Goal: Transaction & Acquisition: Purchase product/service

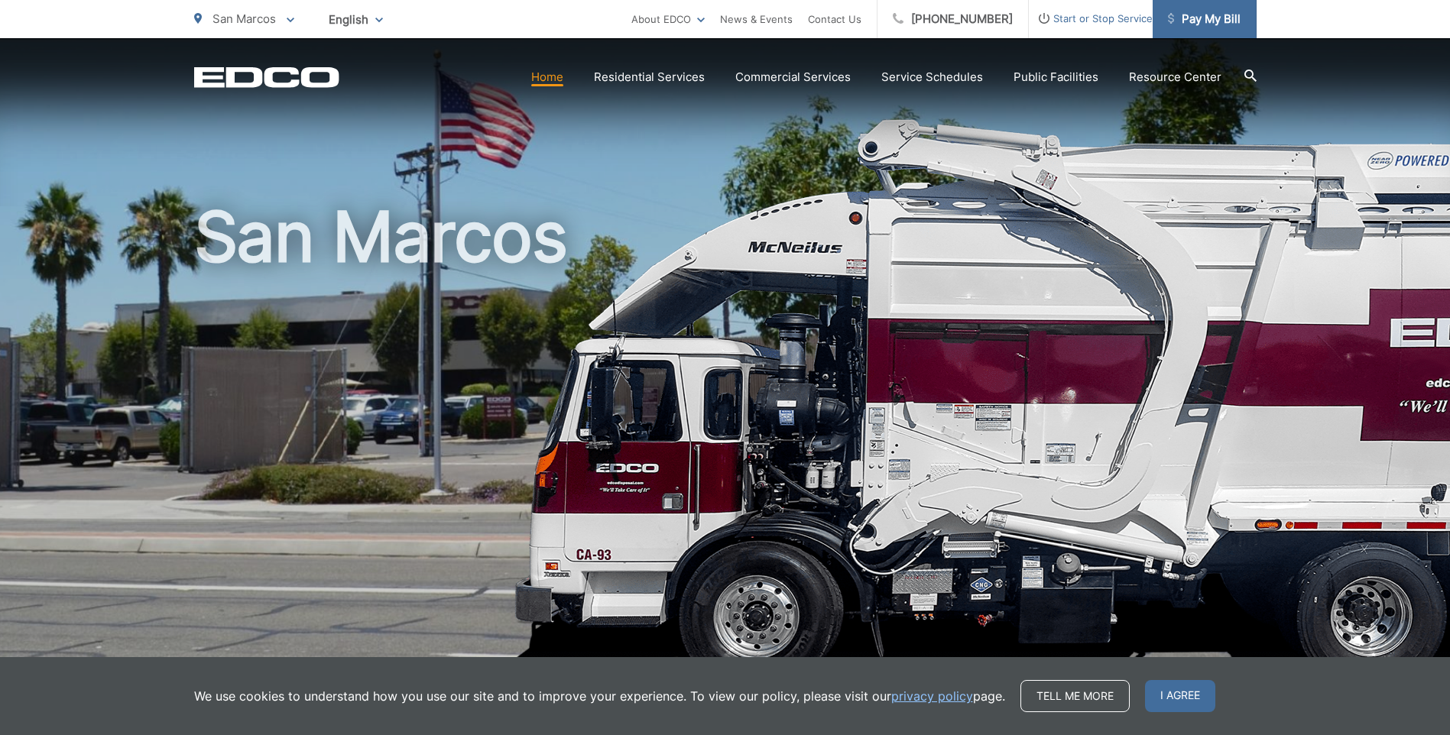
click at [1208, 22] on span "Pay My Bill" at bounding box center [1204, 19] width 73 height 18
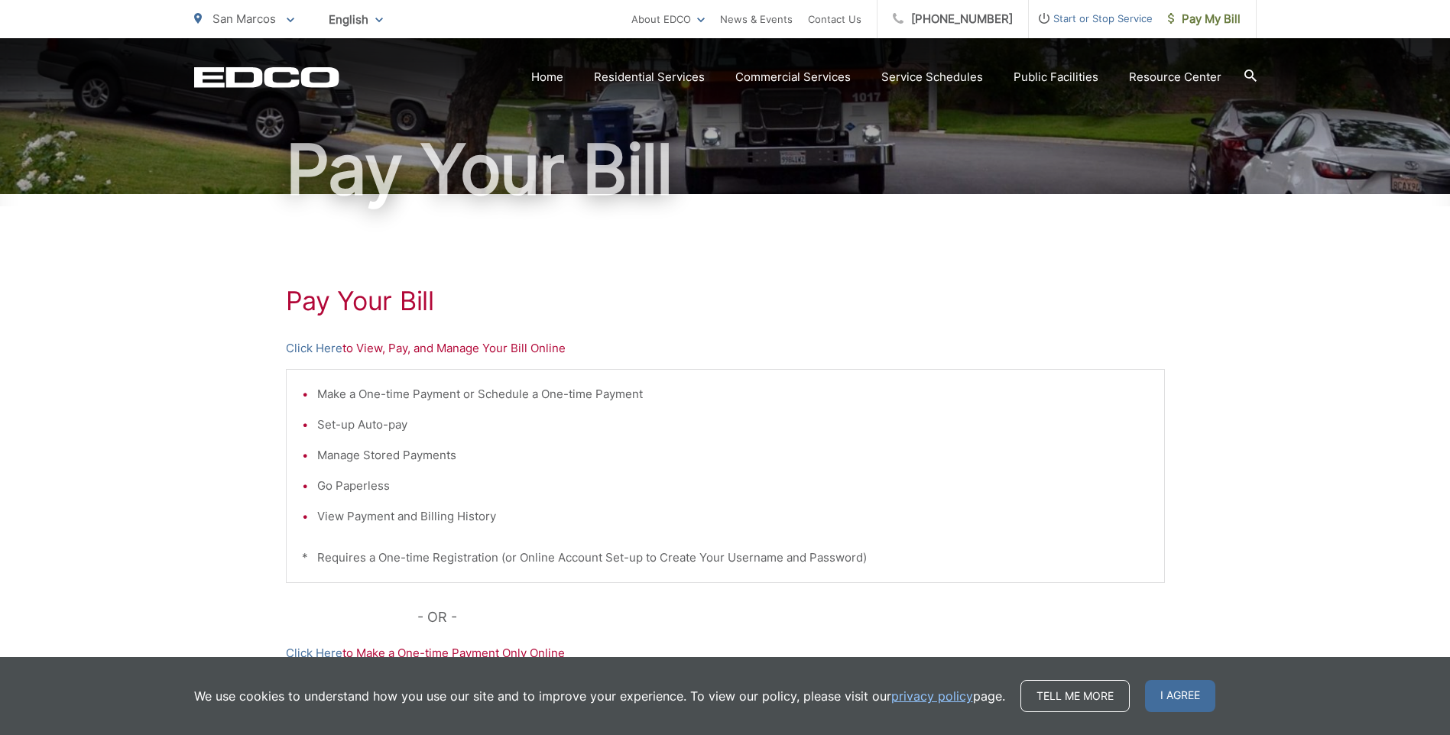
scroll to position [306, 0]
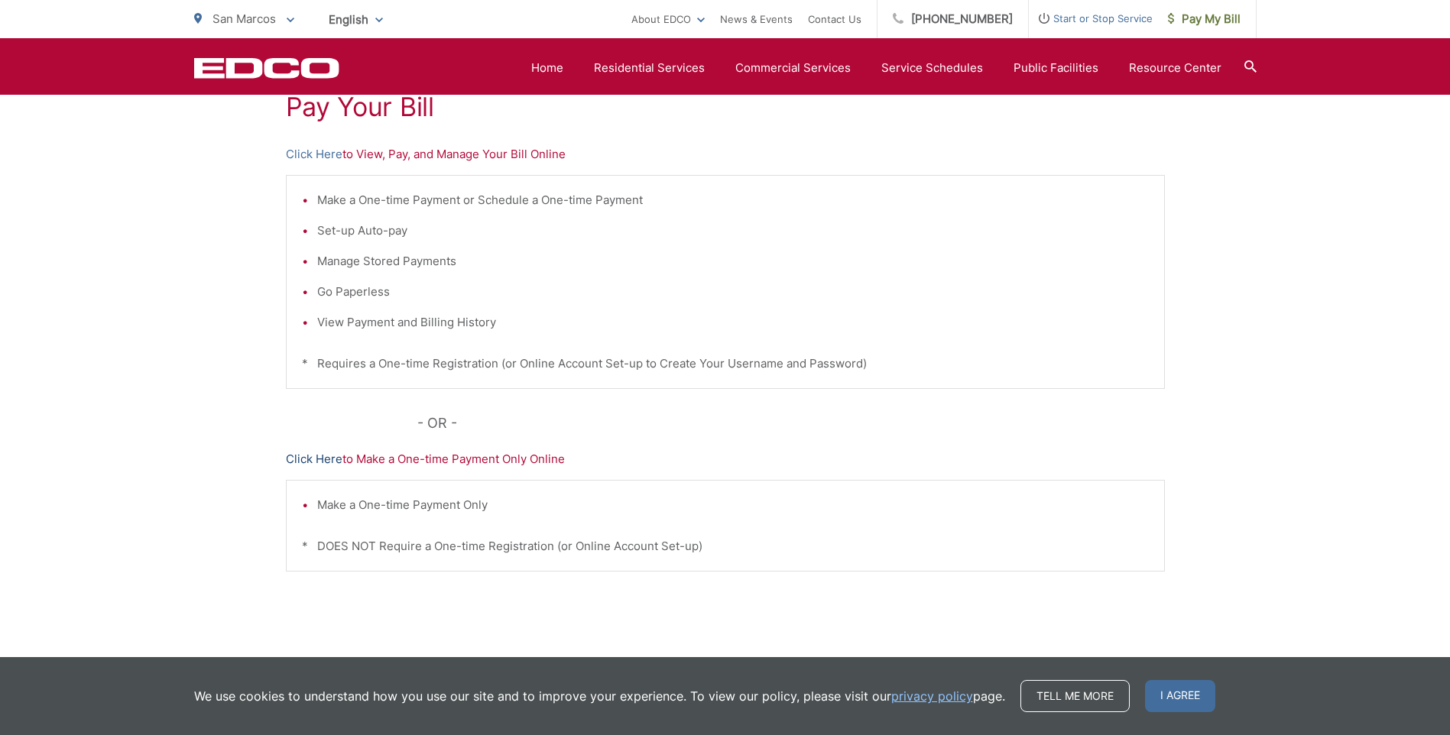
click at [320, 460] on link "Click Here" at bounding box center [314, 459] width 57 height 18
click at [819, 230] on li "Set-up Auto-pay" at bounding box center [733, 231] width 832 height 18
click at [855, 20] on link "Contact Us" at bounding box center [835, 19] width 54 height 18
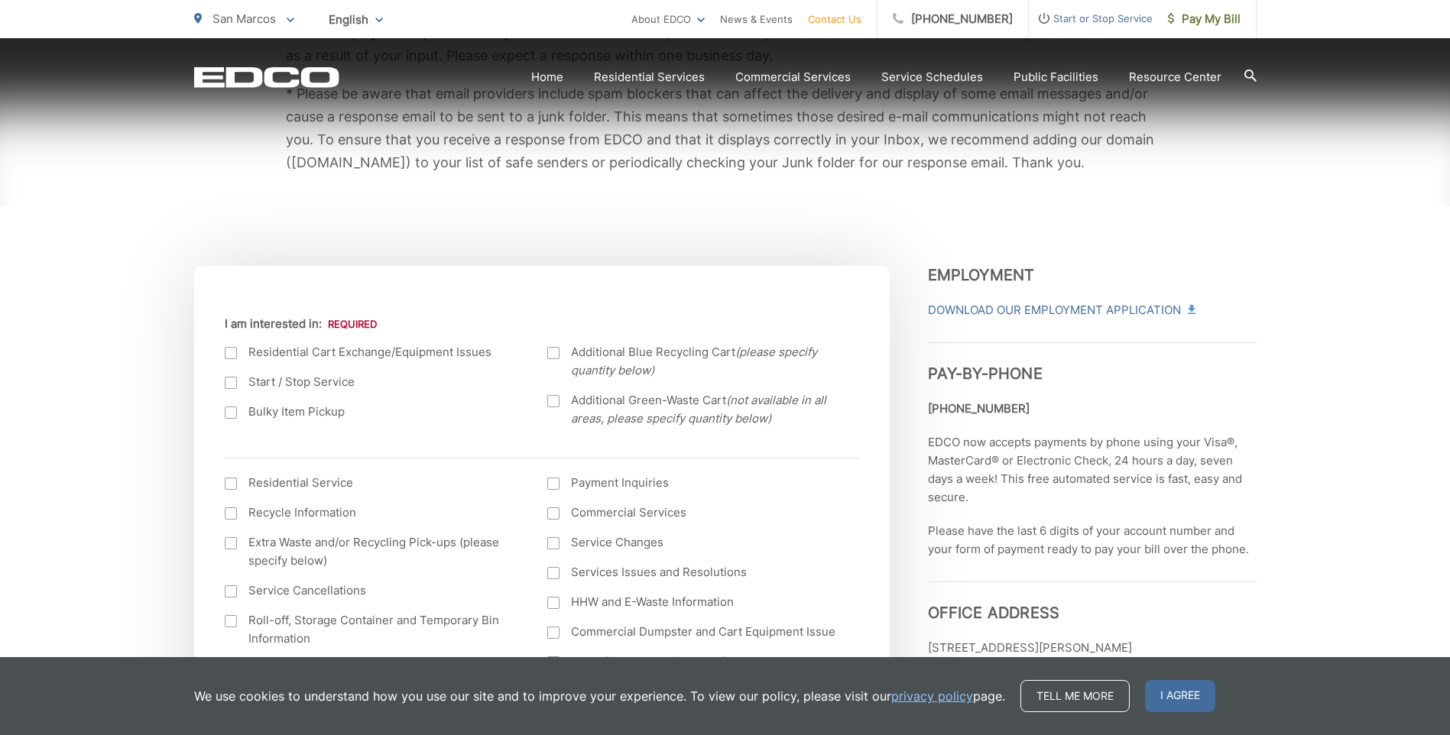
scroll to position [611, 0]
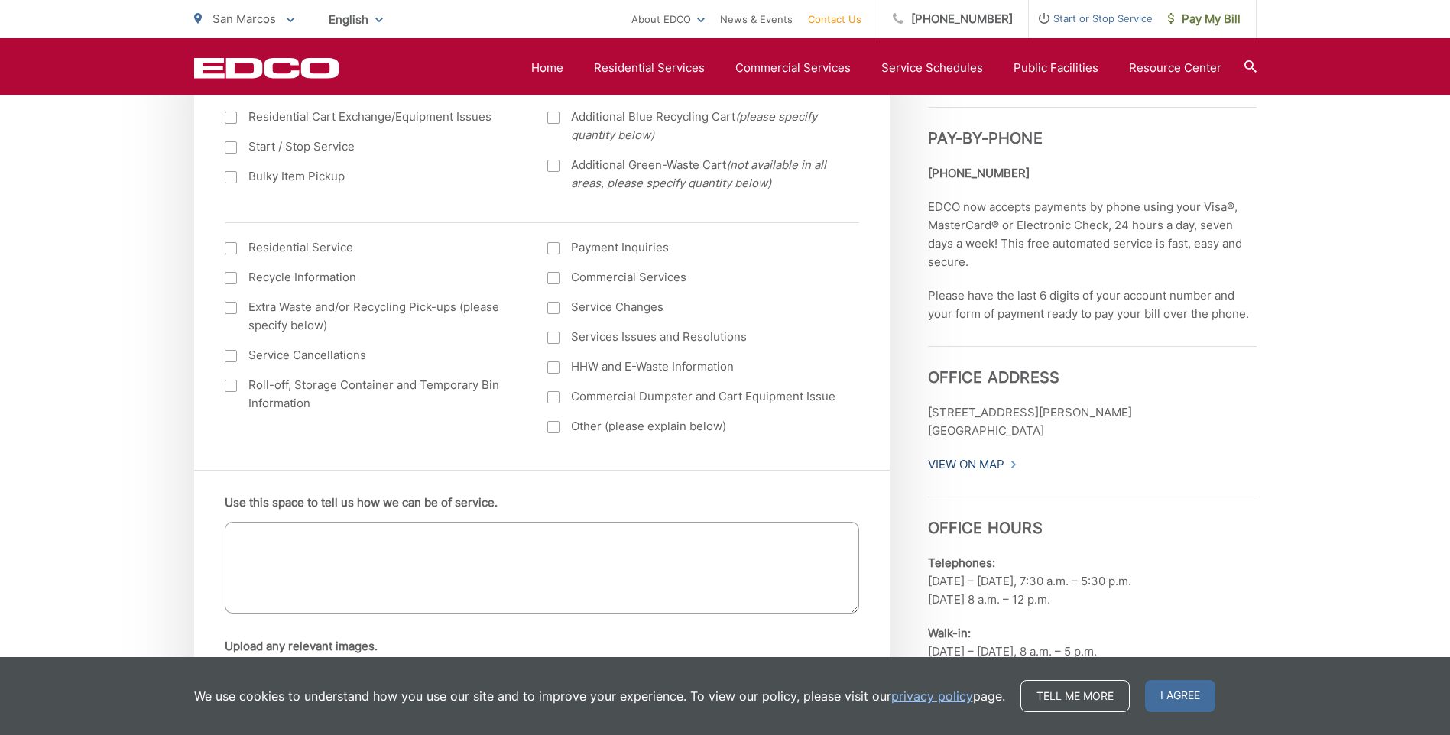
click at [978, 466] on link "View On Map" at bounding box center [972, 465] width 89 height 18
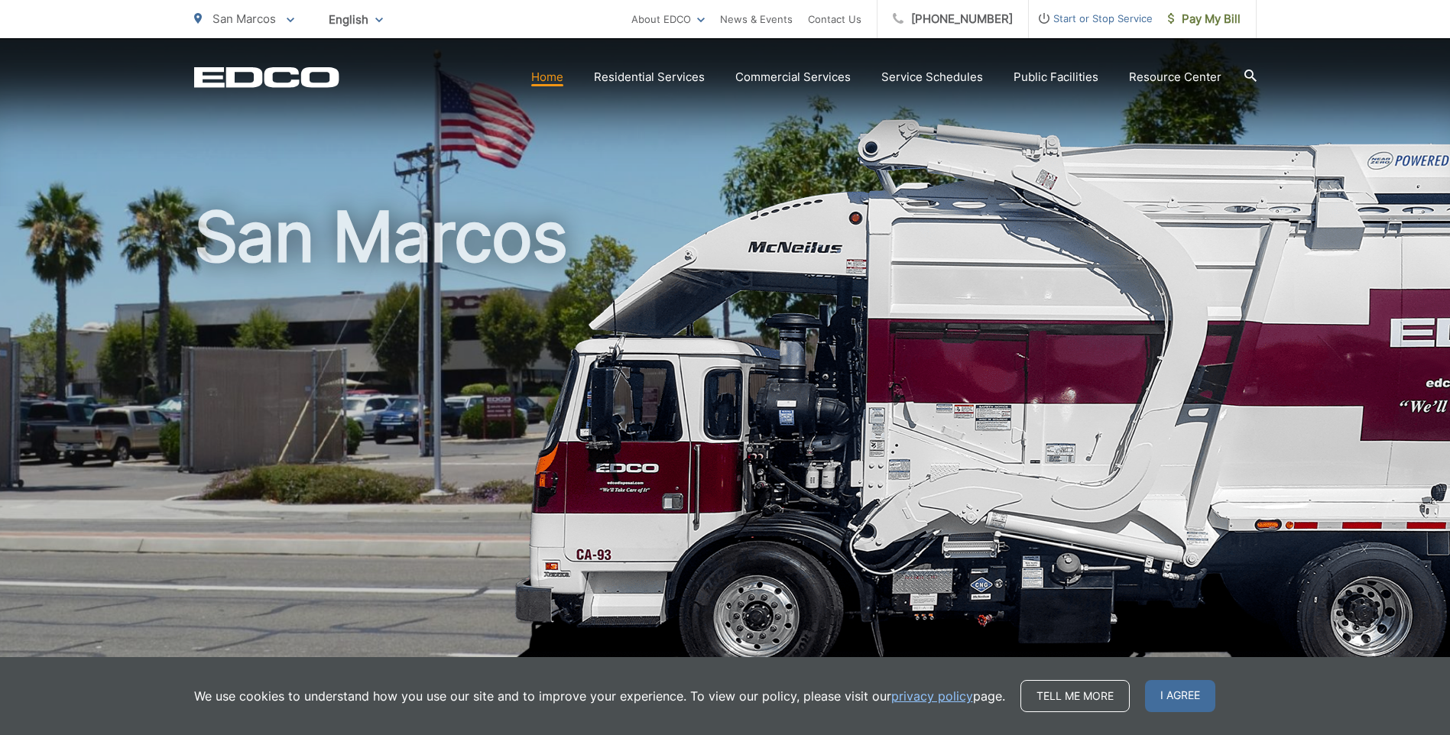
drag, startPoint x: 1187, startPoint y: 24, endPoint x: 1179, endPoint y: 28, distance: 8.9
click at [1187, 24] on span "Pay My Bill" at bounding box center [1204, 19] width 73 height 18
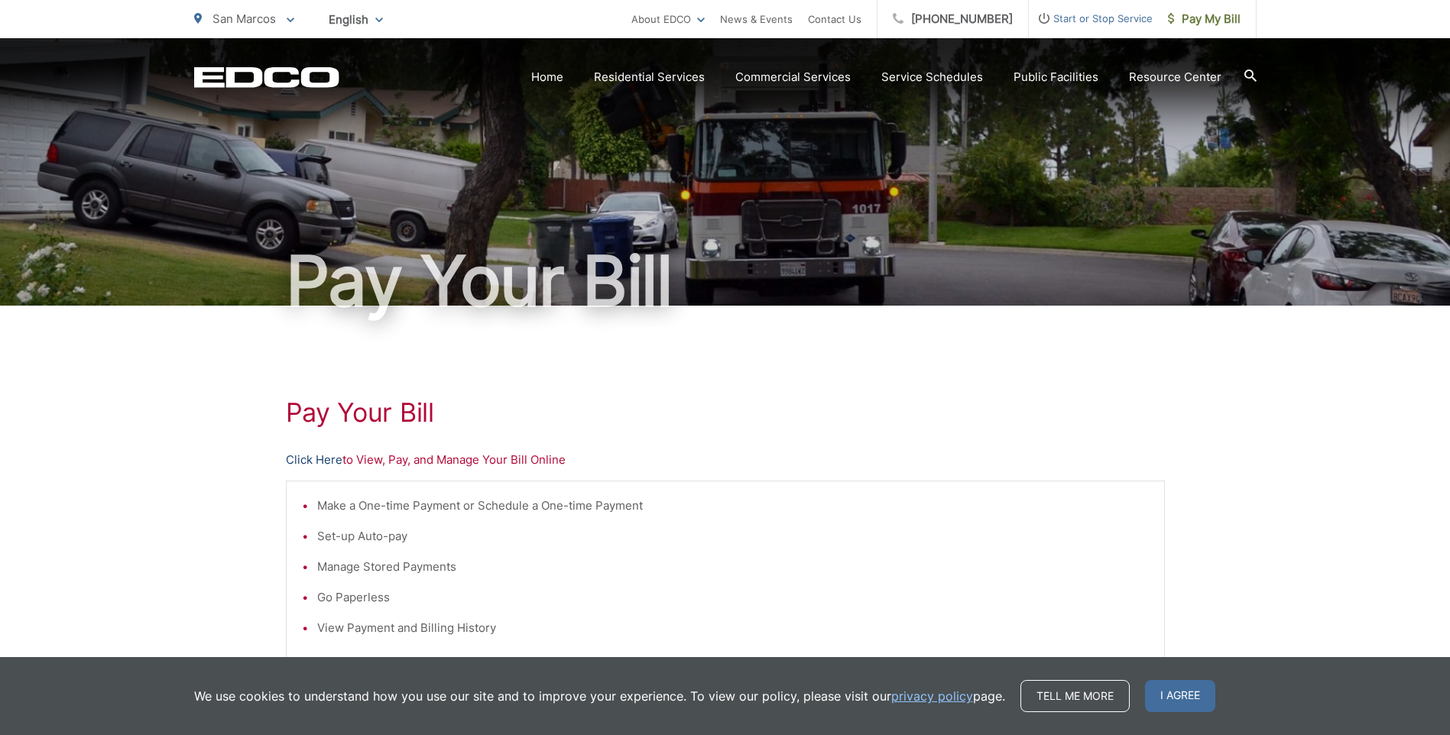
click at [297, 462] on link "Click Here" at bounding box center [314, 460] width 57 height 18
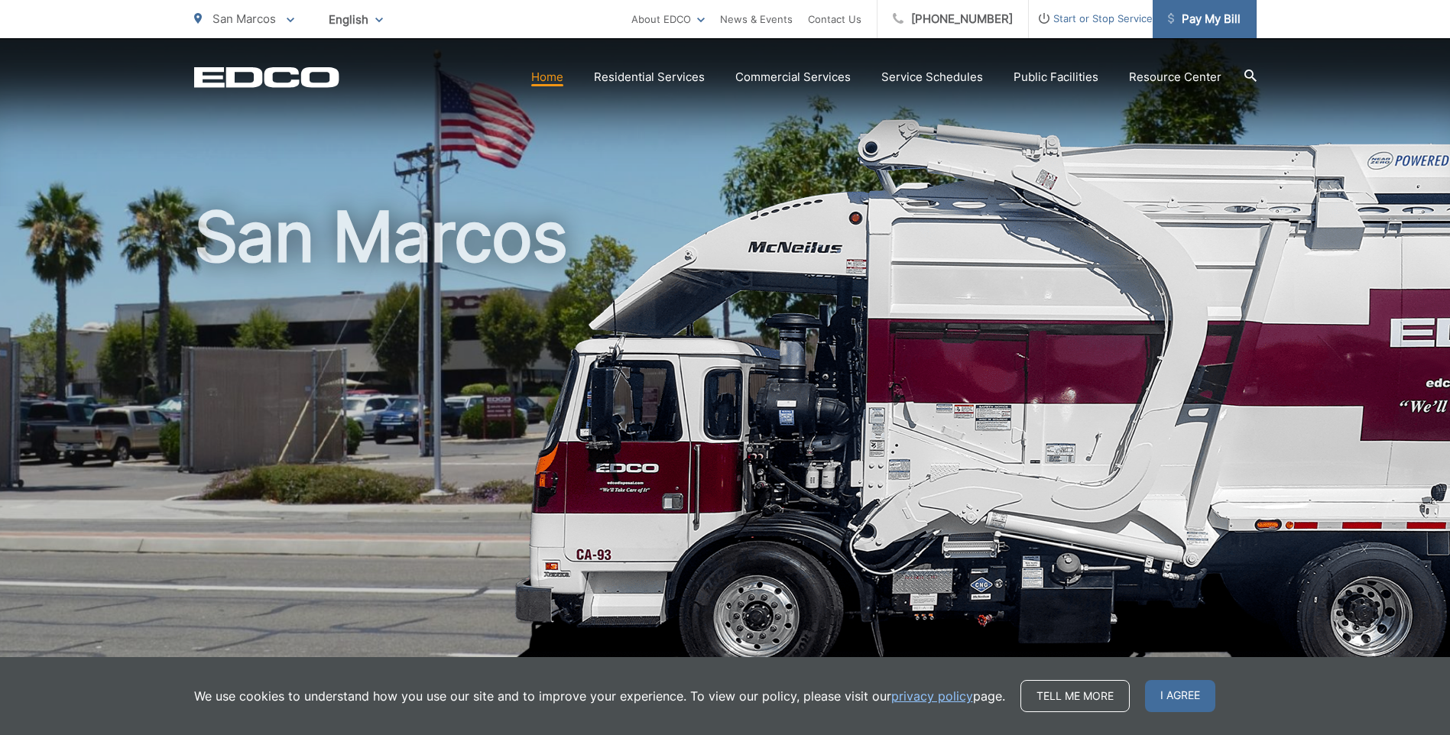
click at [1198, 22] on span "Pay My Bill" at bounding box center [1204, 19] width 73 height 18
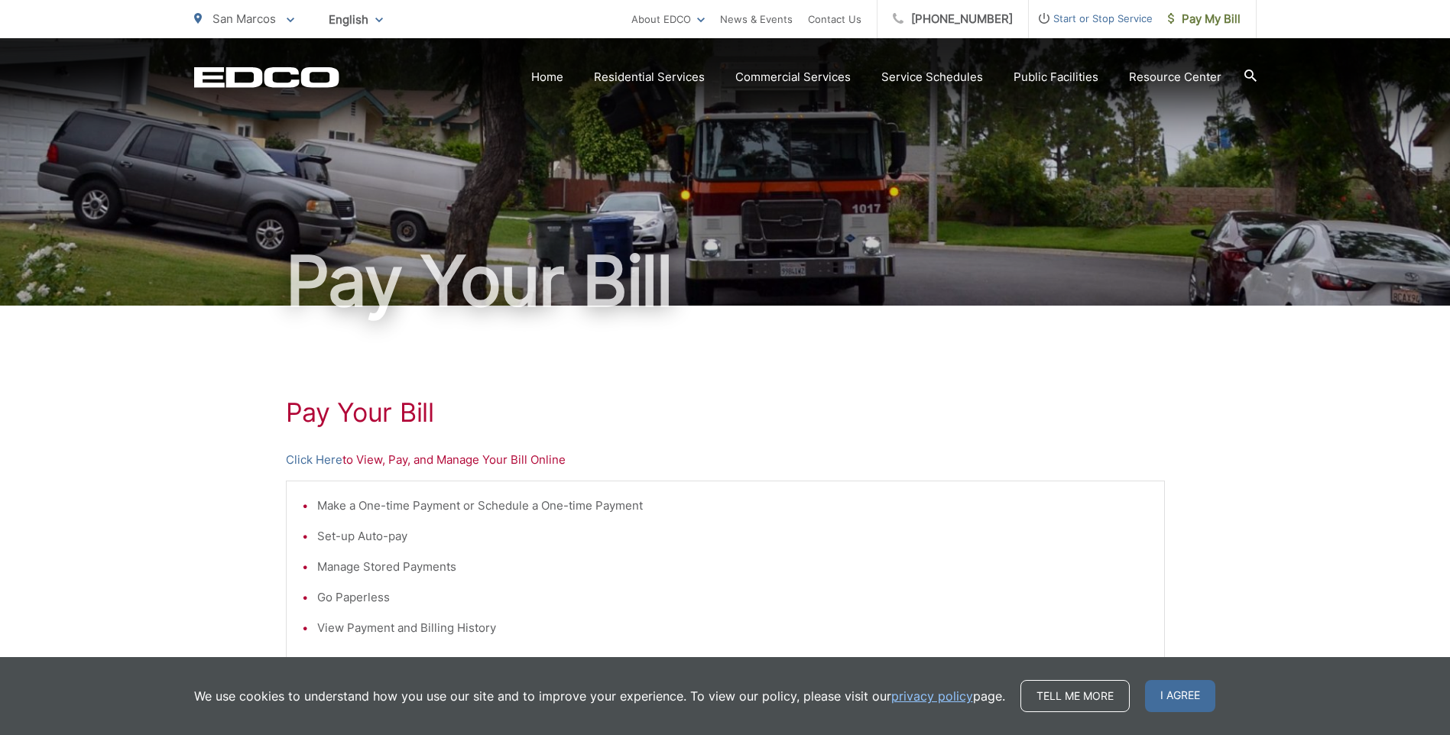
click at [474, 467] on p "Click Here to View, Pay, and Manage Your Bill Online" at bounding box center [725, 460] width 879 height 18
click at [323, 463] on link "Click Here" at bounding box center [314, 460] width 57 height 18
